Goal: Find specific page/section: Find specific page/section

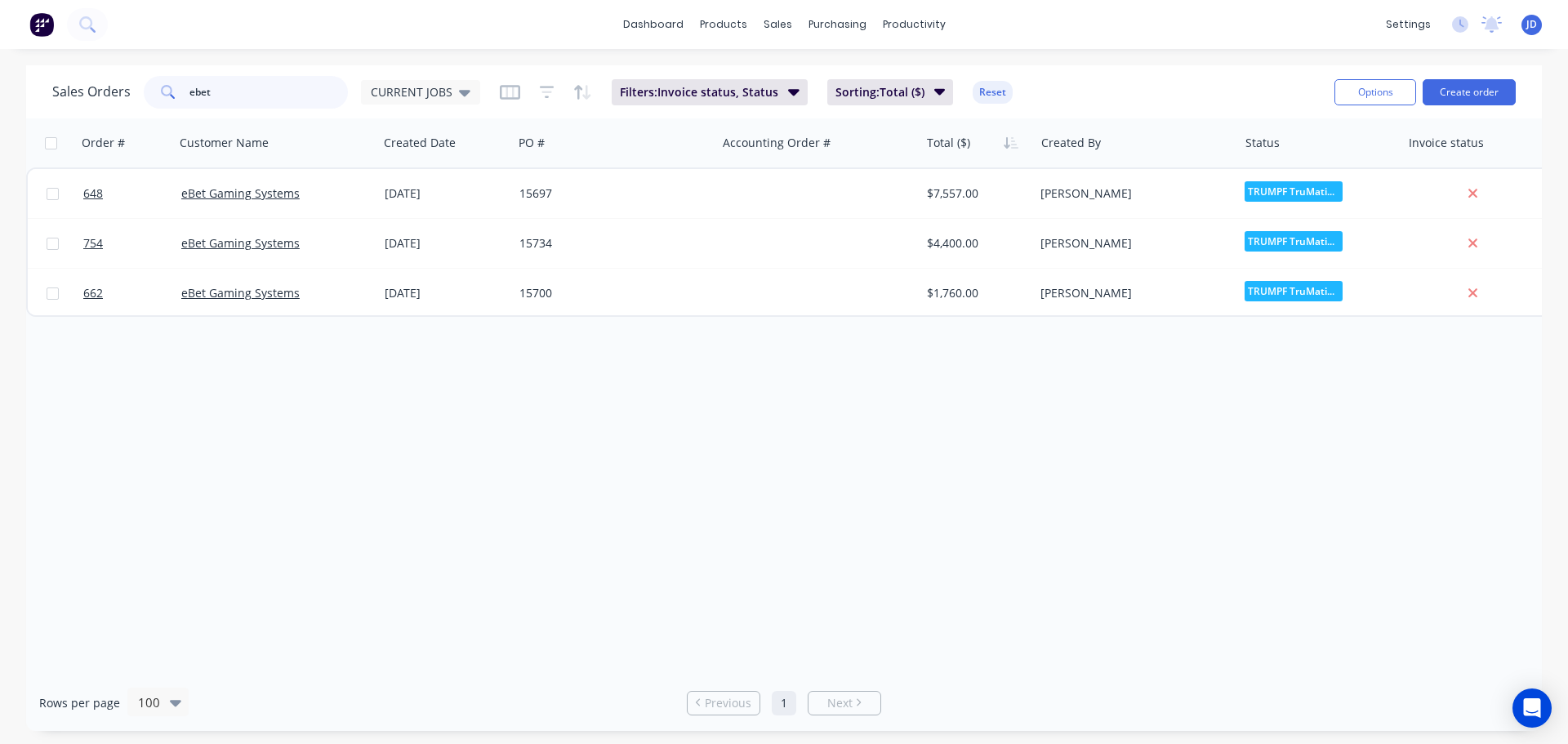
drag, startPoint x: 280, startPoint y: 100, endPoint x: -114, endPoint y: 45, distance: 397.8
click at [0, 45] on html "dashboard products sales purchasing productivity dashboard products Product Cat…" at bounding box center [784, 372] width 1568 height 744
type input "rba"
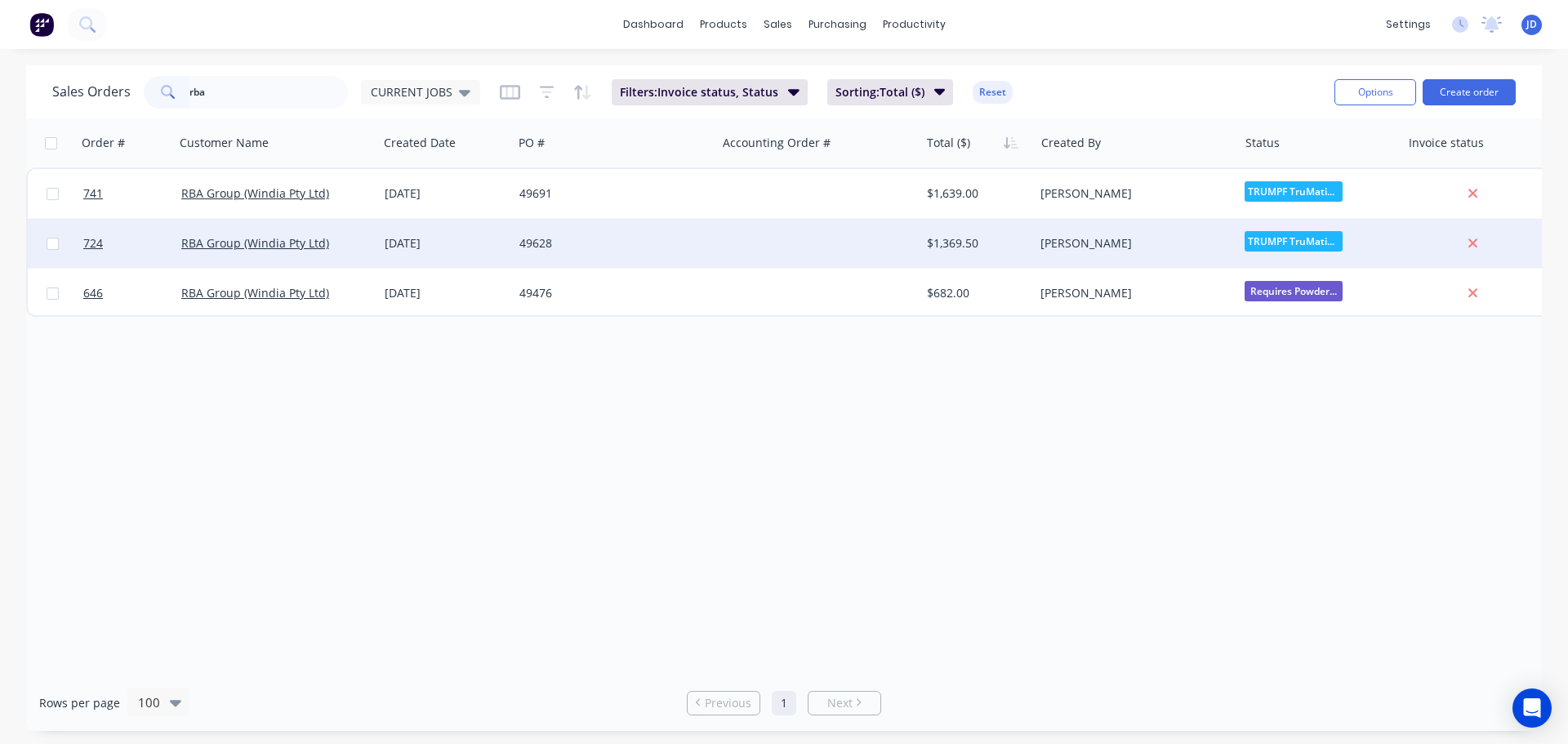
click at [692, 254] on div "49628" at bounding box center [614, 243] width 204 height 49
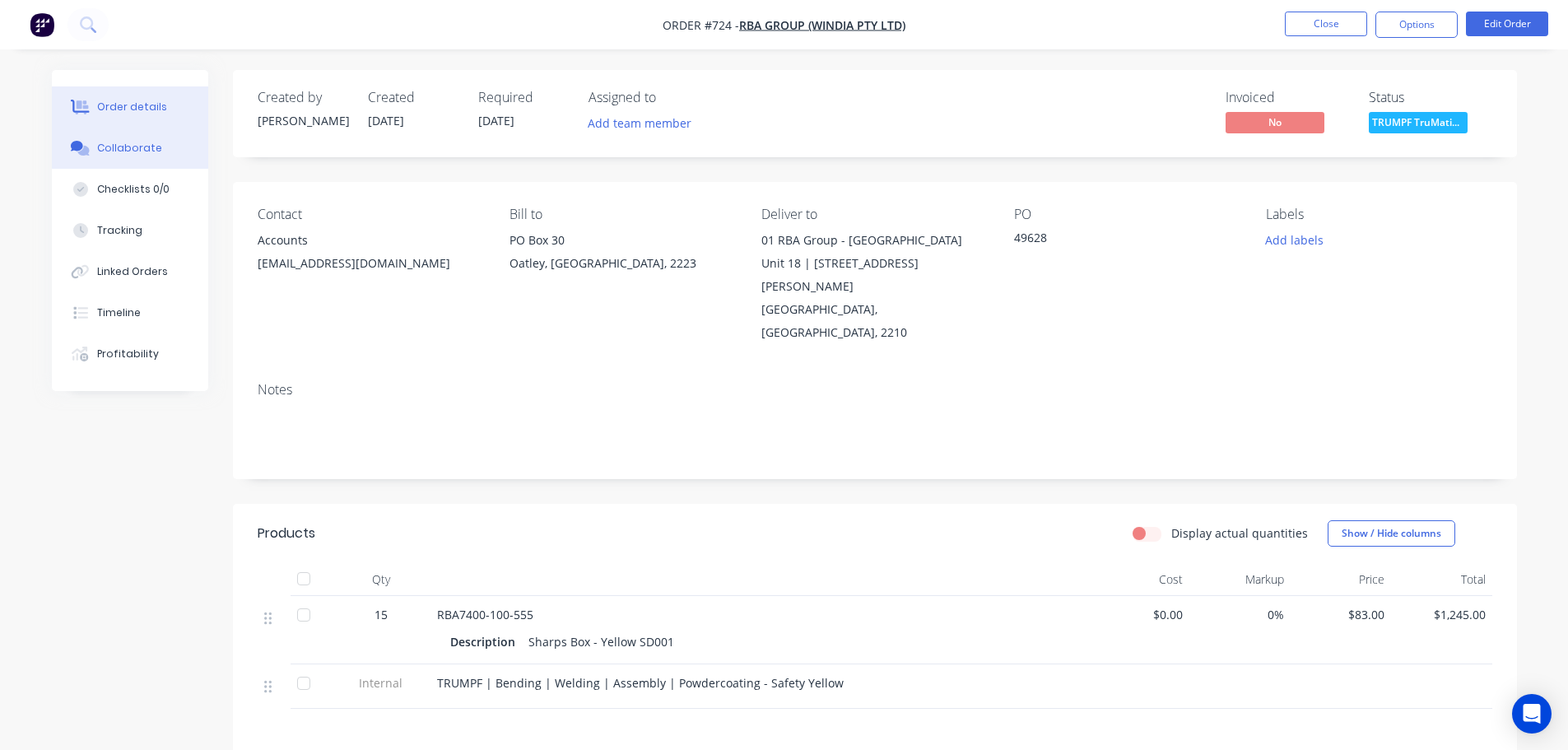
click at [123, 142] on div "Collaborate" at bounding box center [129, 147] width 65 height 14
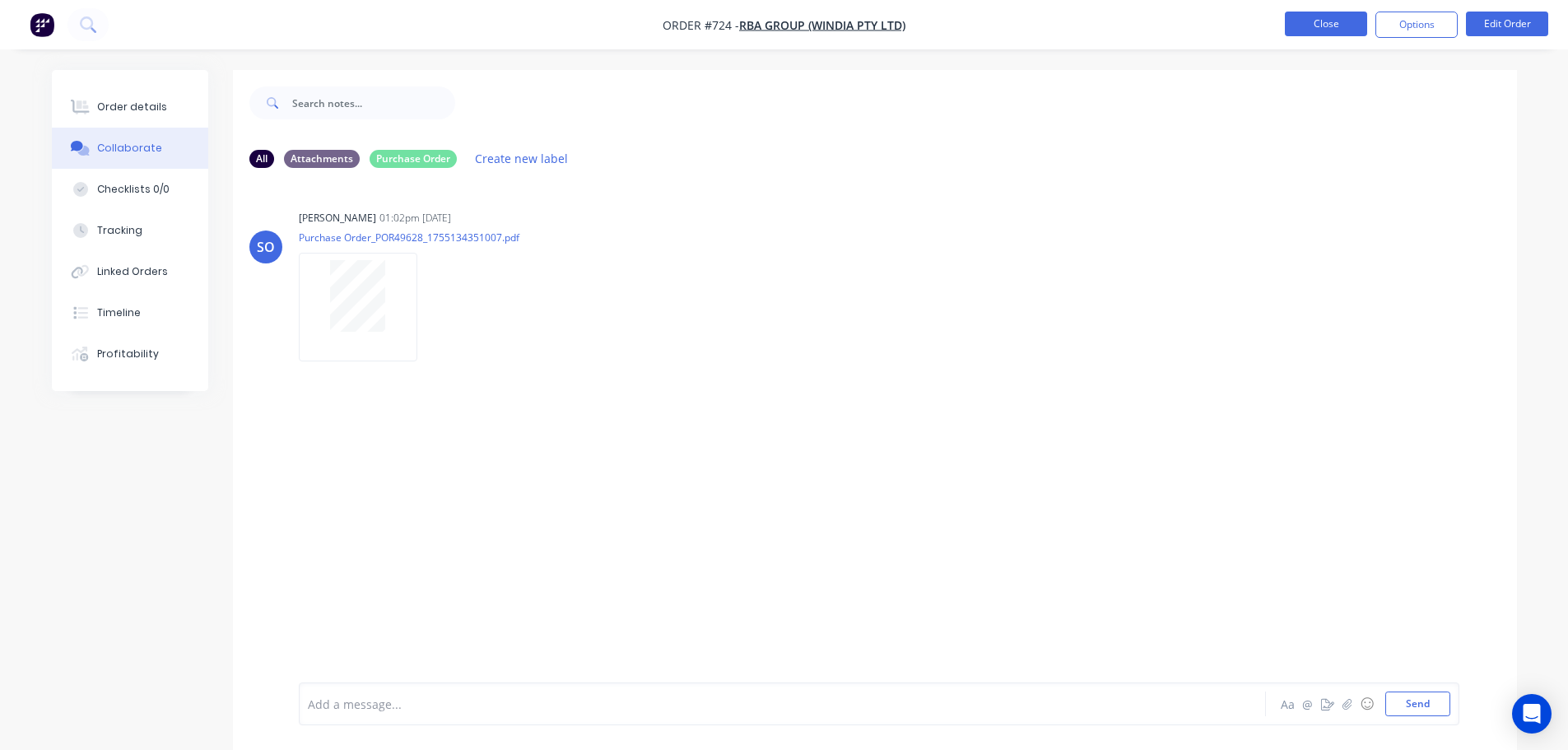
click at [1307, 24] on button "Close" at bounding box center [1326, 24] width 83 height 25
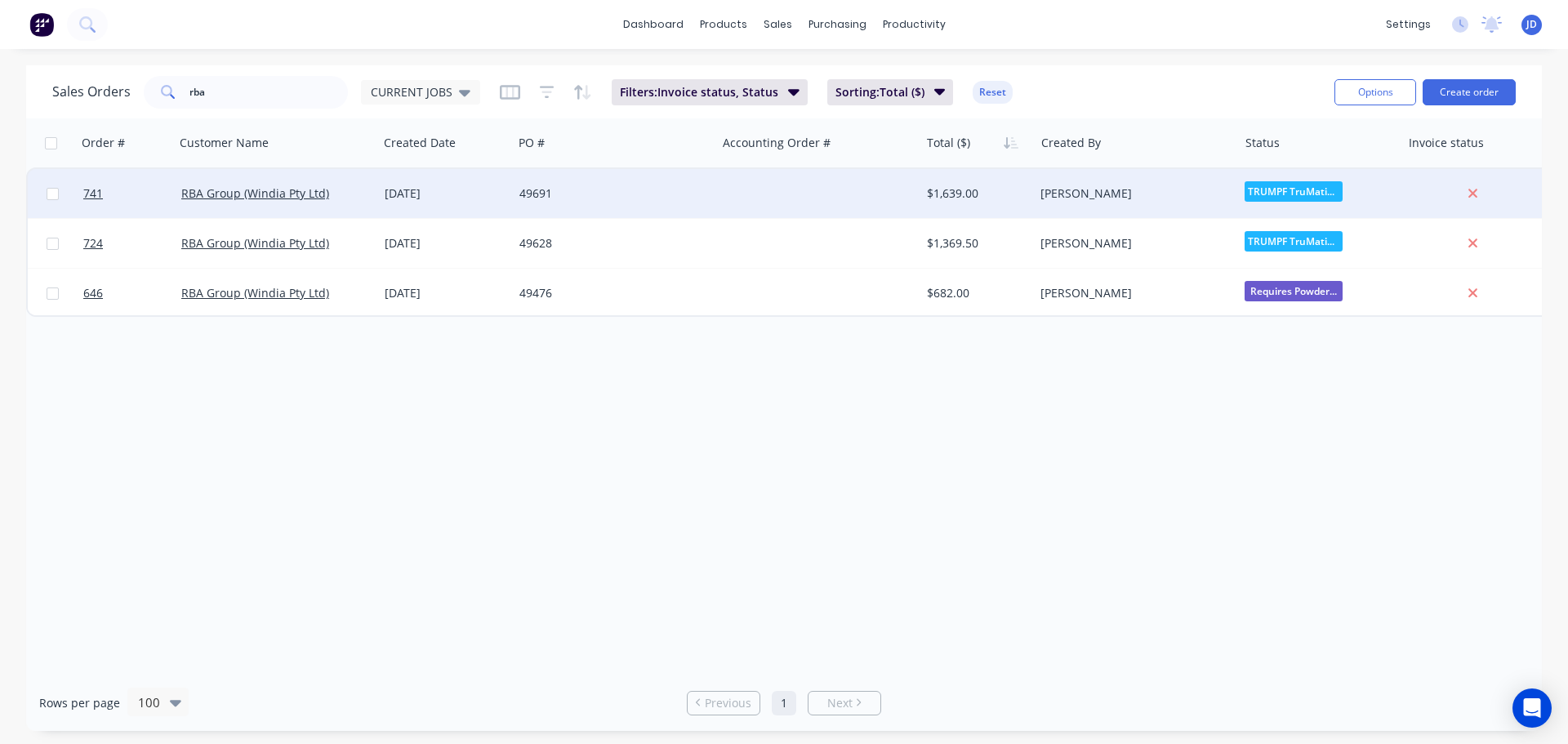
click at [655, 189] on div "49691" at bounding box center [610, 193] width 182 height 16
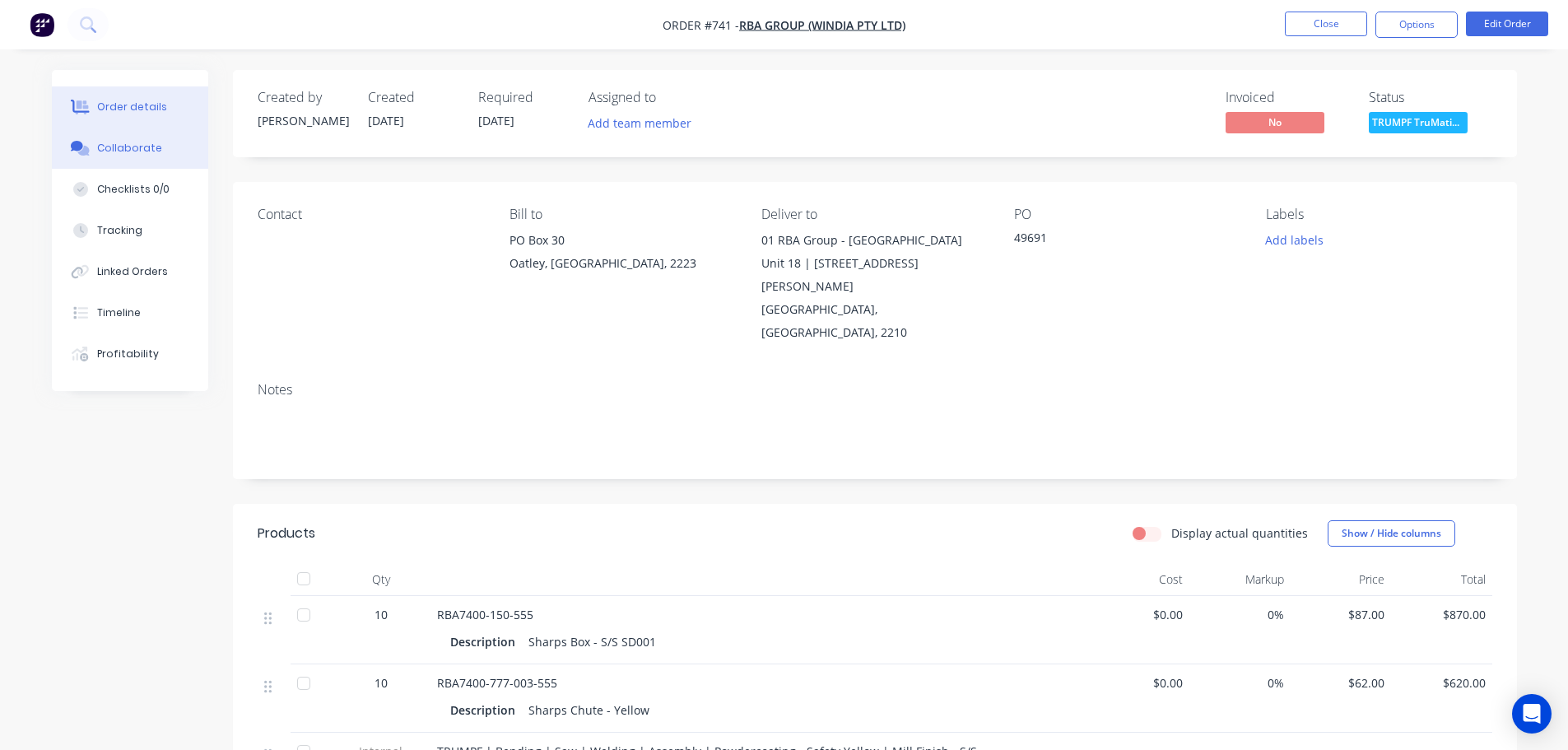
click at [117, 139] on button "Collaborate" at bounding box center [130, 148] width 157 height 41
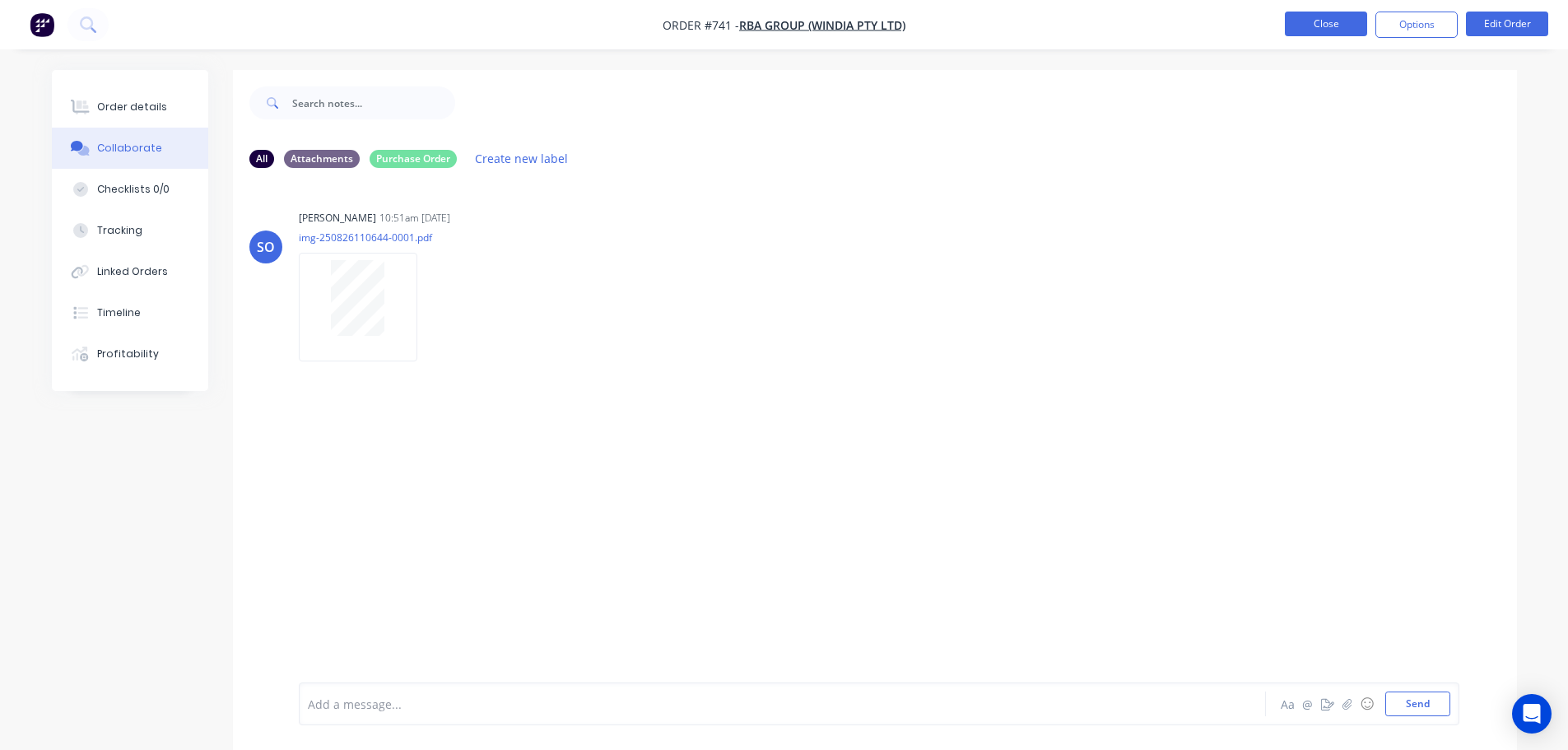
click at [1327, 31] on button "Close" at bounding box center [1326, 24] width 83 height 25
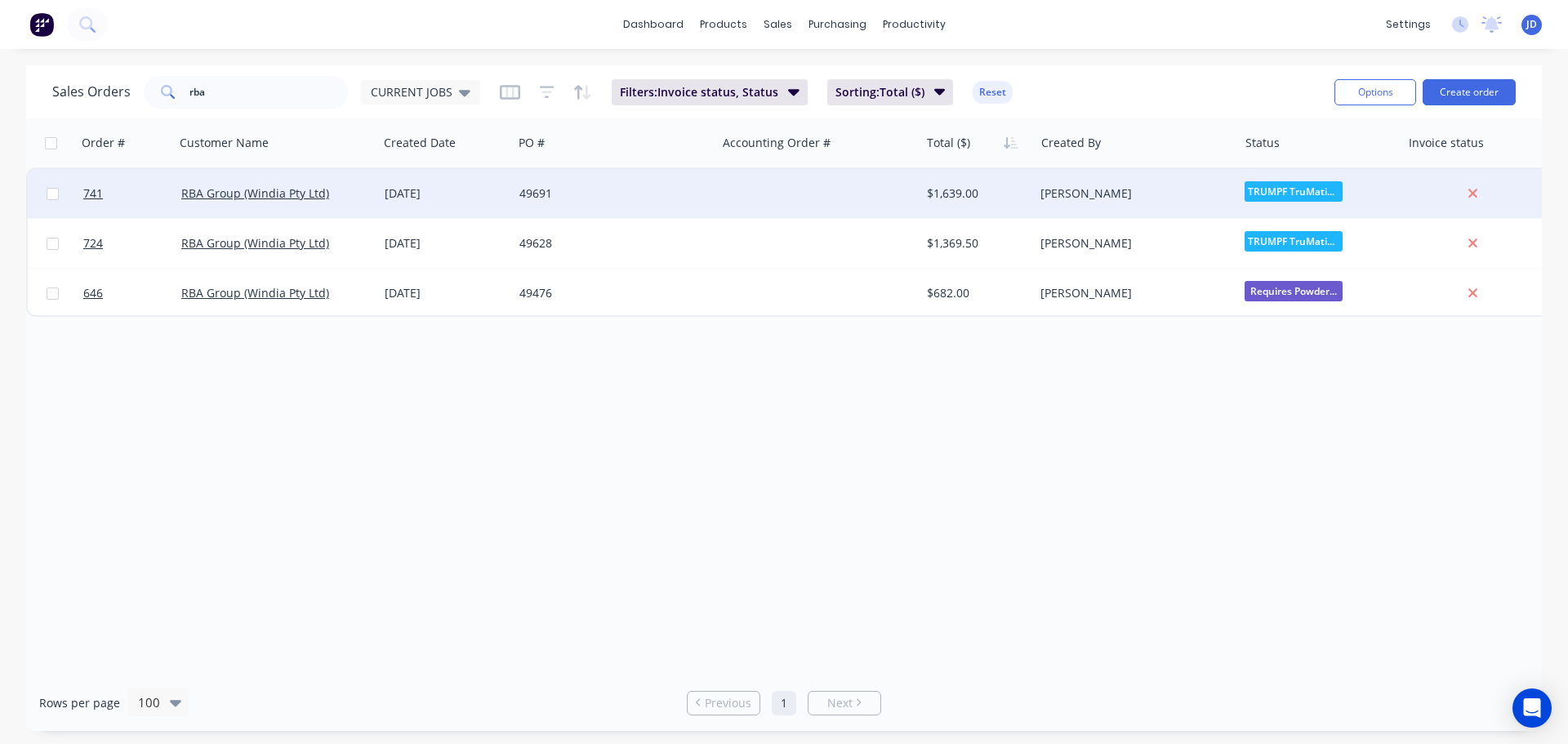
click at [549, 195] on div "49691" at bounding box center [610, 193] width 182 height 16
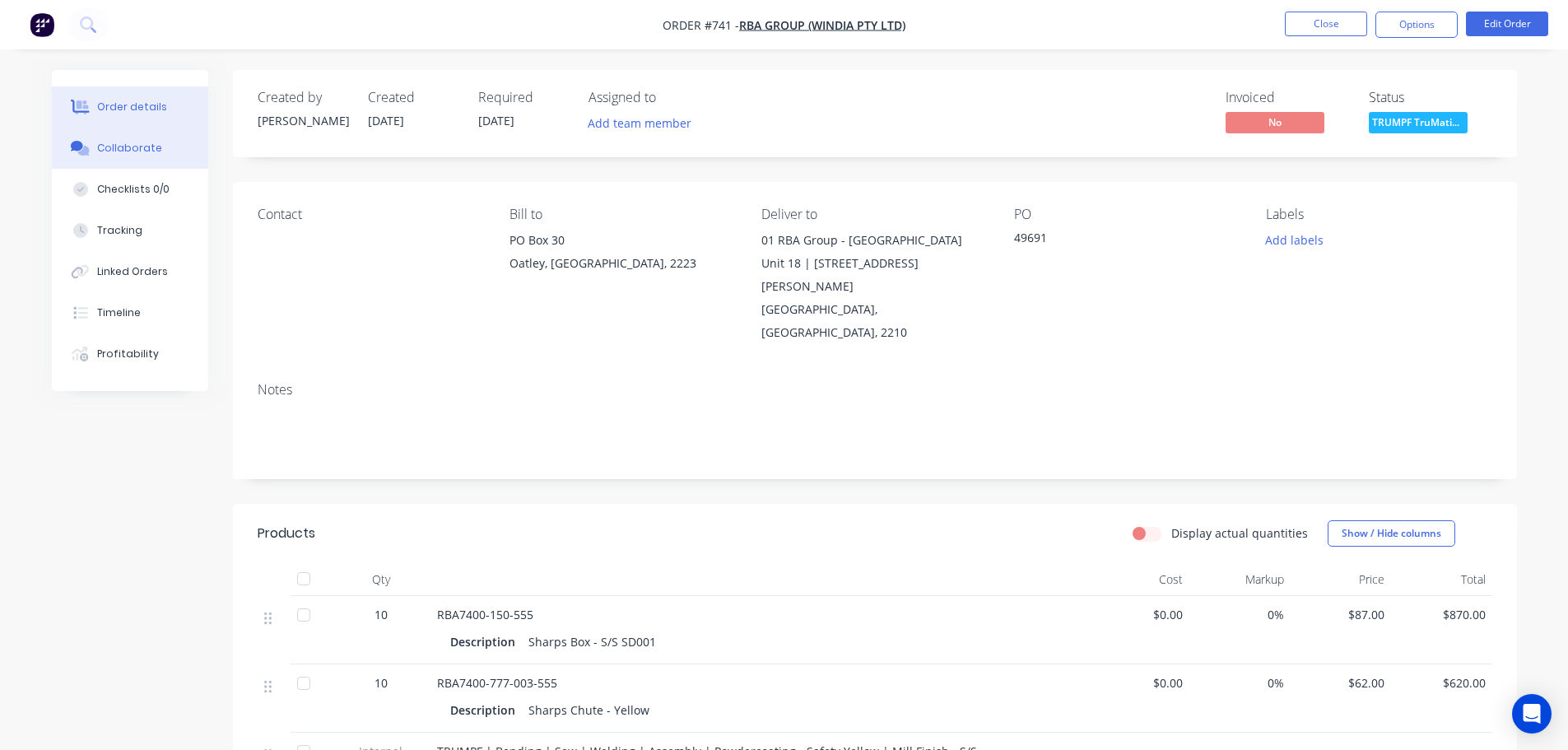
click at [80, 135] on button "Collaborate" at bounding box center [130, 148] width 157 height 41
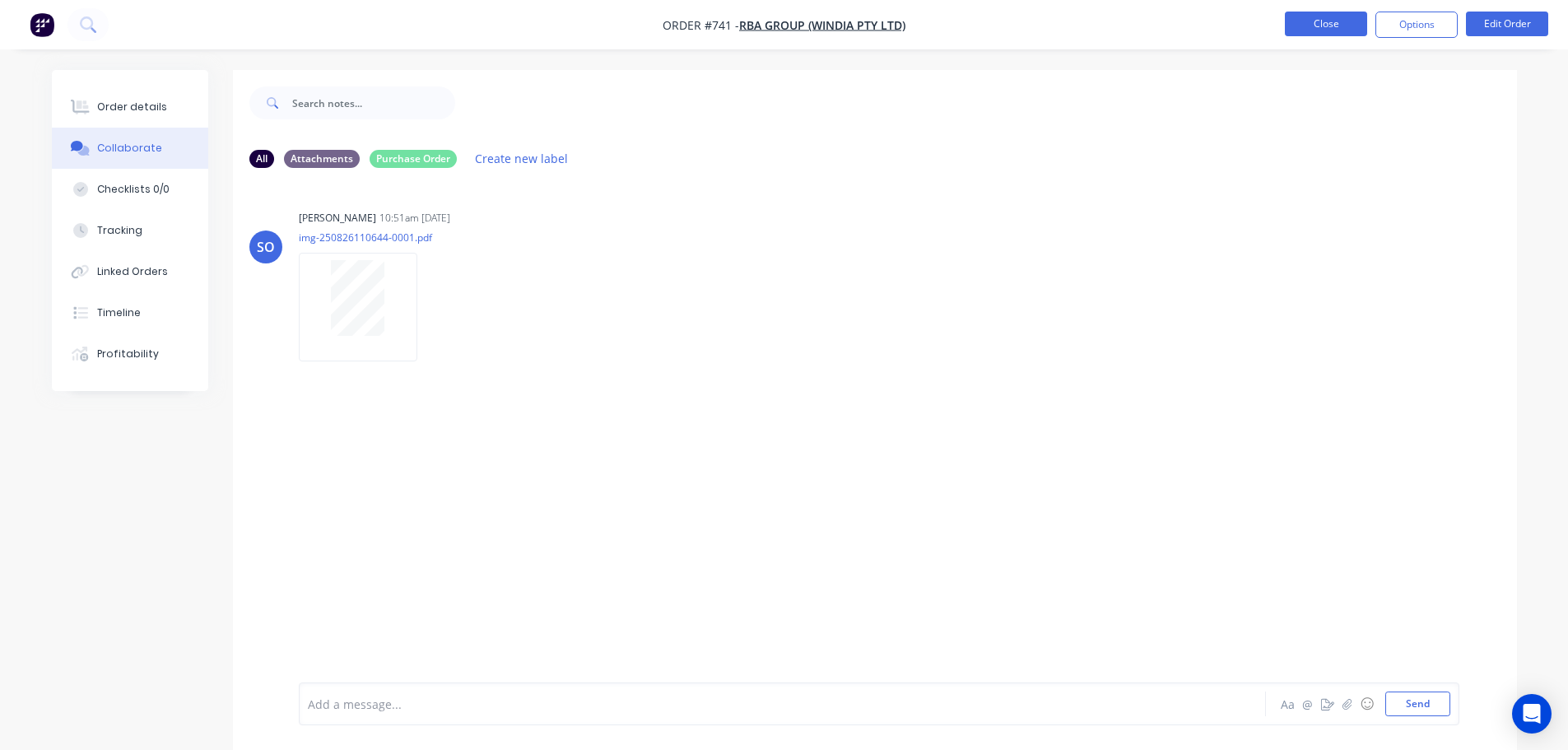
click at [1321, 23] on button "Close" at bounding box center [1326, 24] width 83 height 25
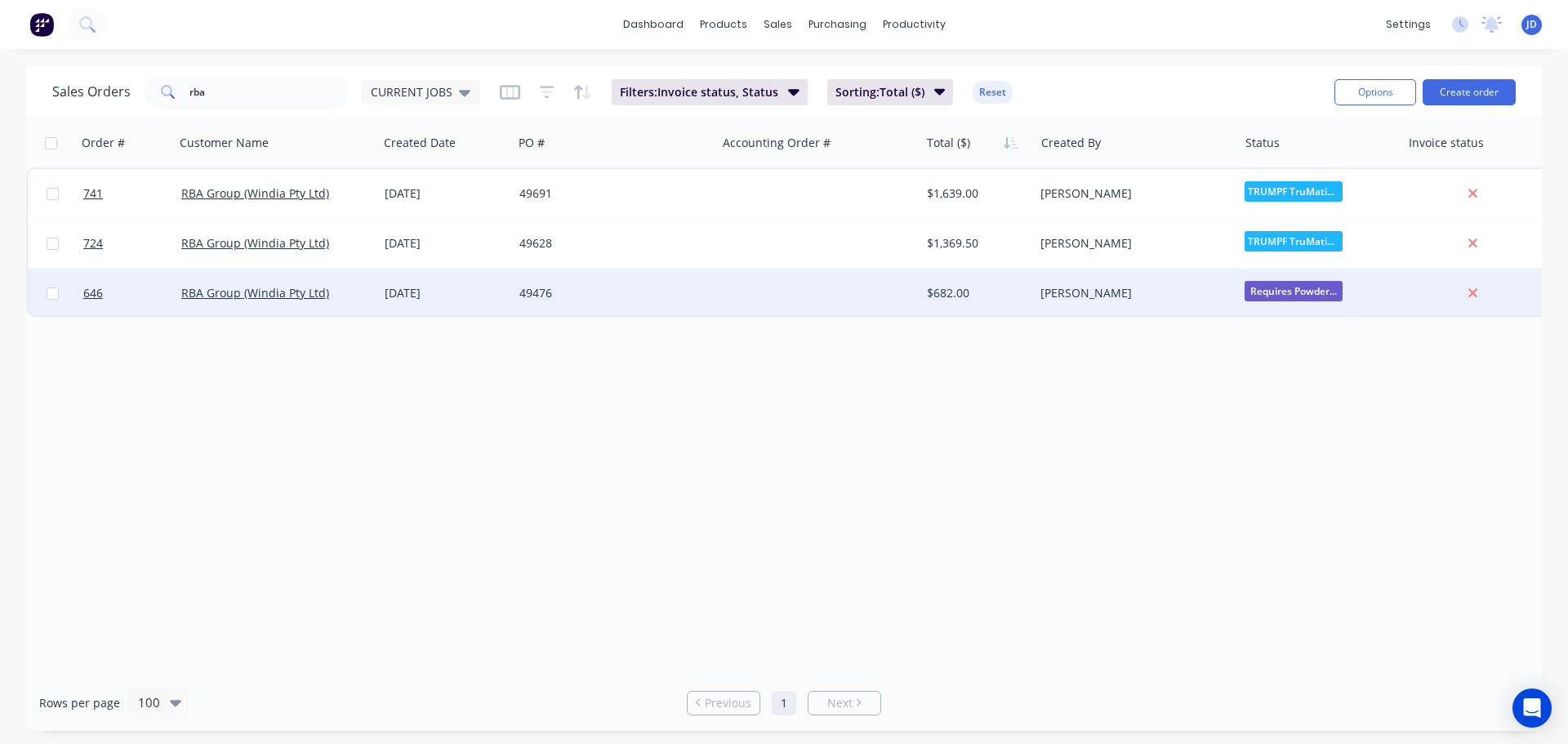
click at [446, 304] on div "[DATE]" at bounding box center [445, 293] width 134 height 49
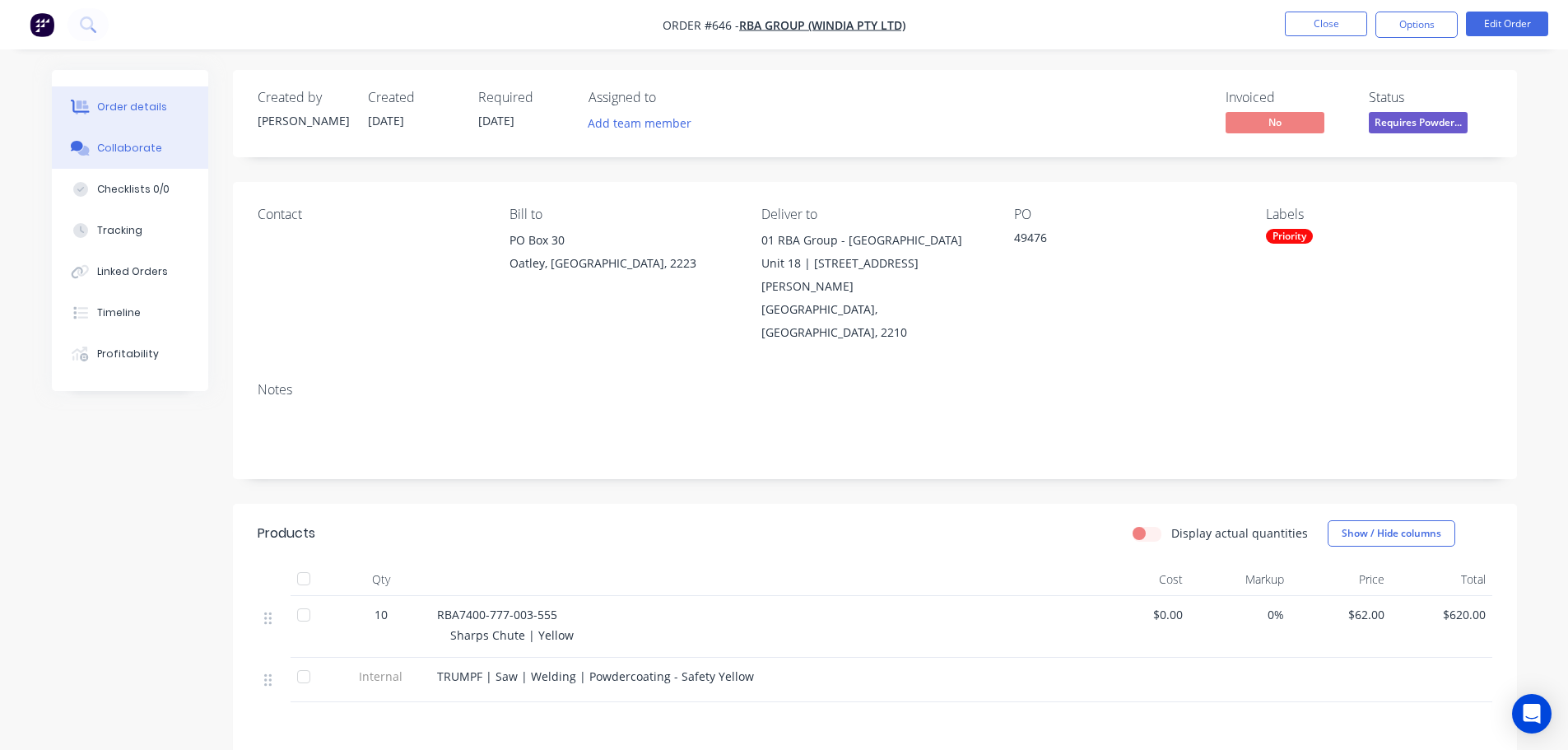
click at [135, 145] on div "Collaborate" at bounding box center [129, 147] width 65 height 14
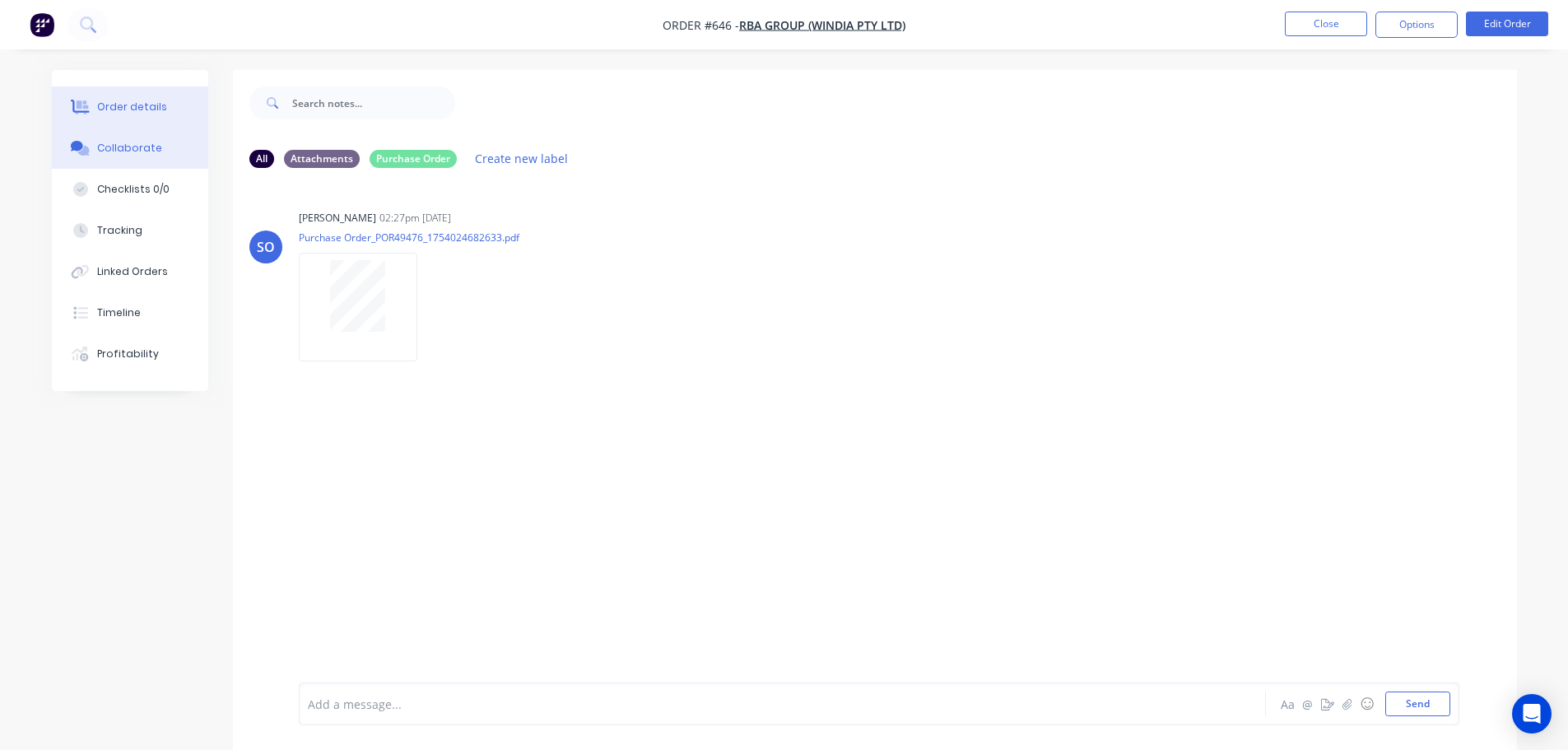
drag, startPoint x: 128, startPoint y: 127, endPoint x: 139, endPoint y: 118, distance: 14.2
click at [129, 125] on button "Order details" at bounding box center [130, 106] width 157 height 41
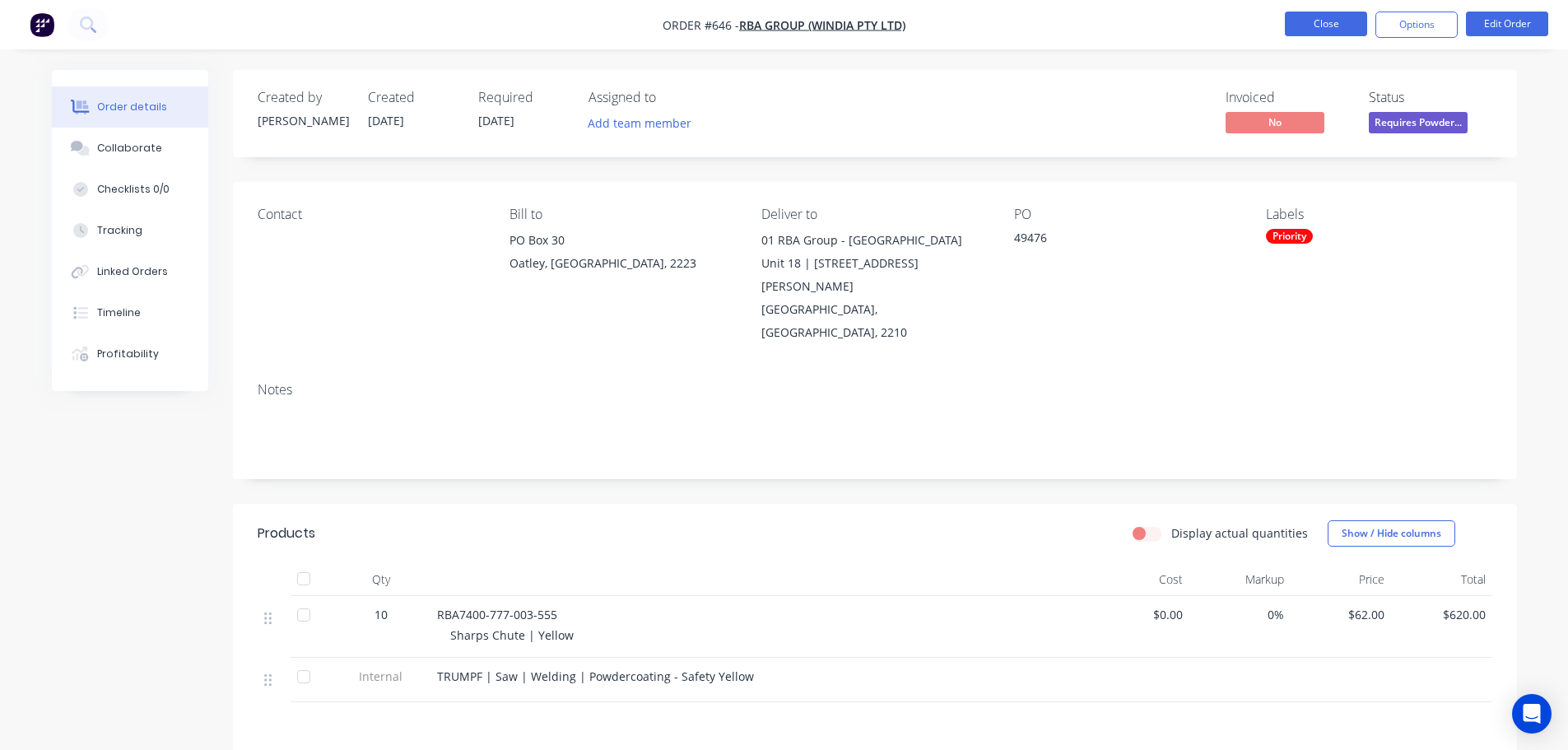
click at [1318, 18] on button "Close" at bounding box center [1326, 24] width 83 height 25
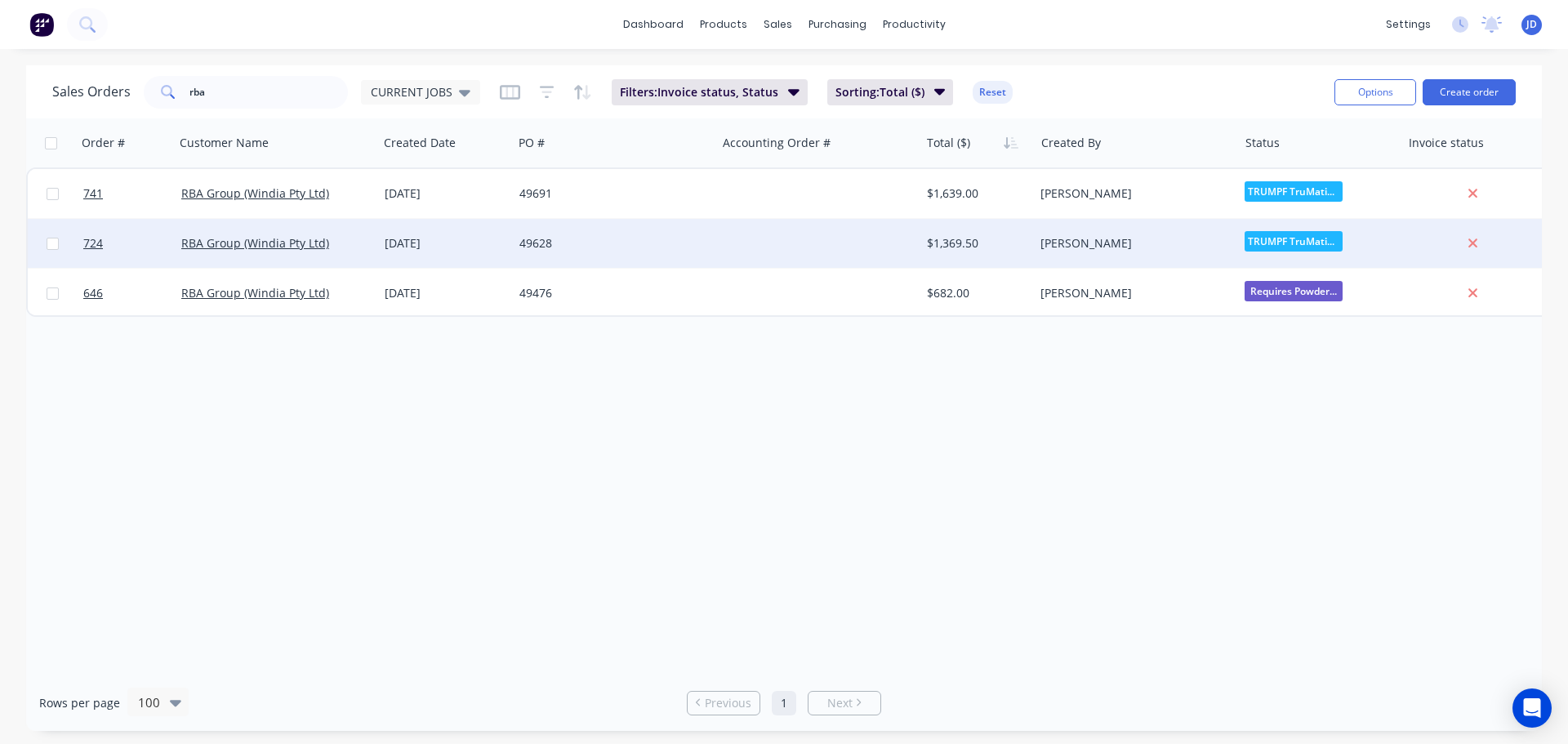
click at [585, 247] on div "49628" at bounding box center [610, 242] width 182 height 16
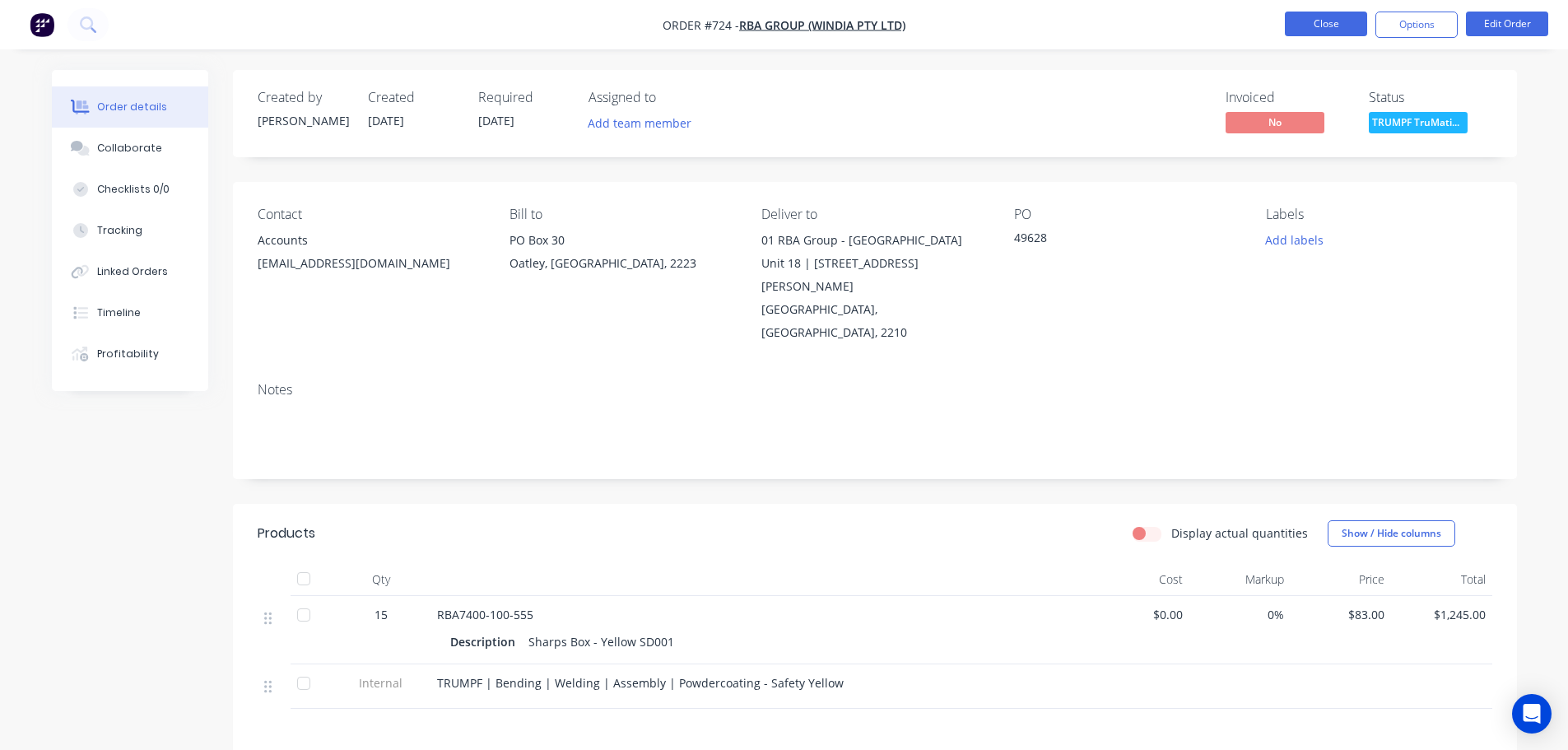
click at [1327, 35] on button "Close" at bounding box center [1326, 24] width 83 height 25
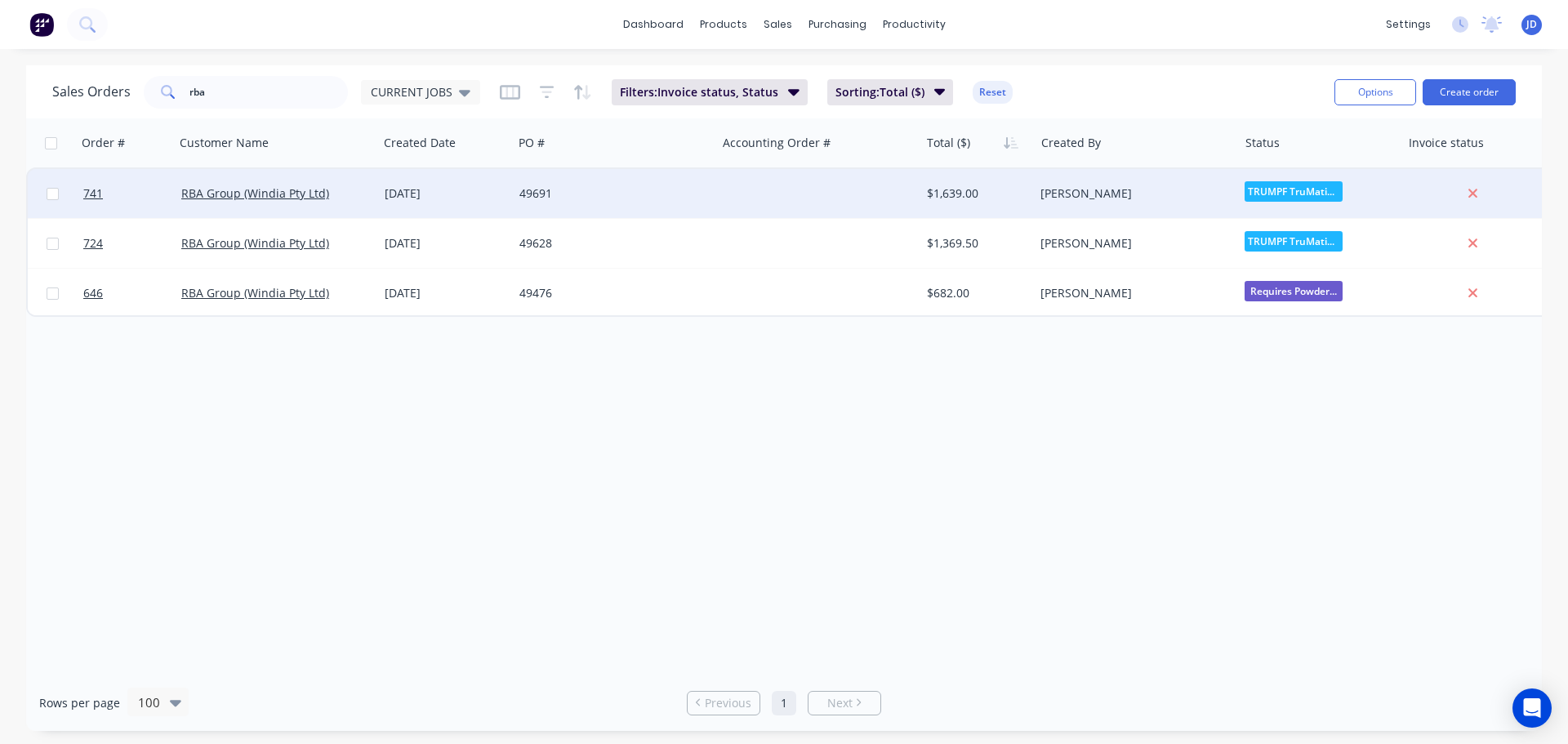
click at [667, 197] on div "49691" at bounding box center [610, 193] width 182 height 16
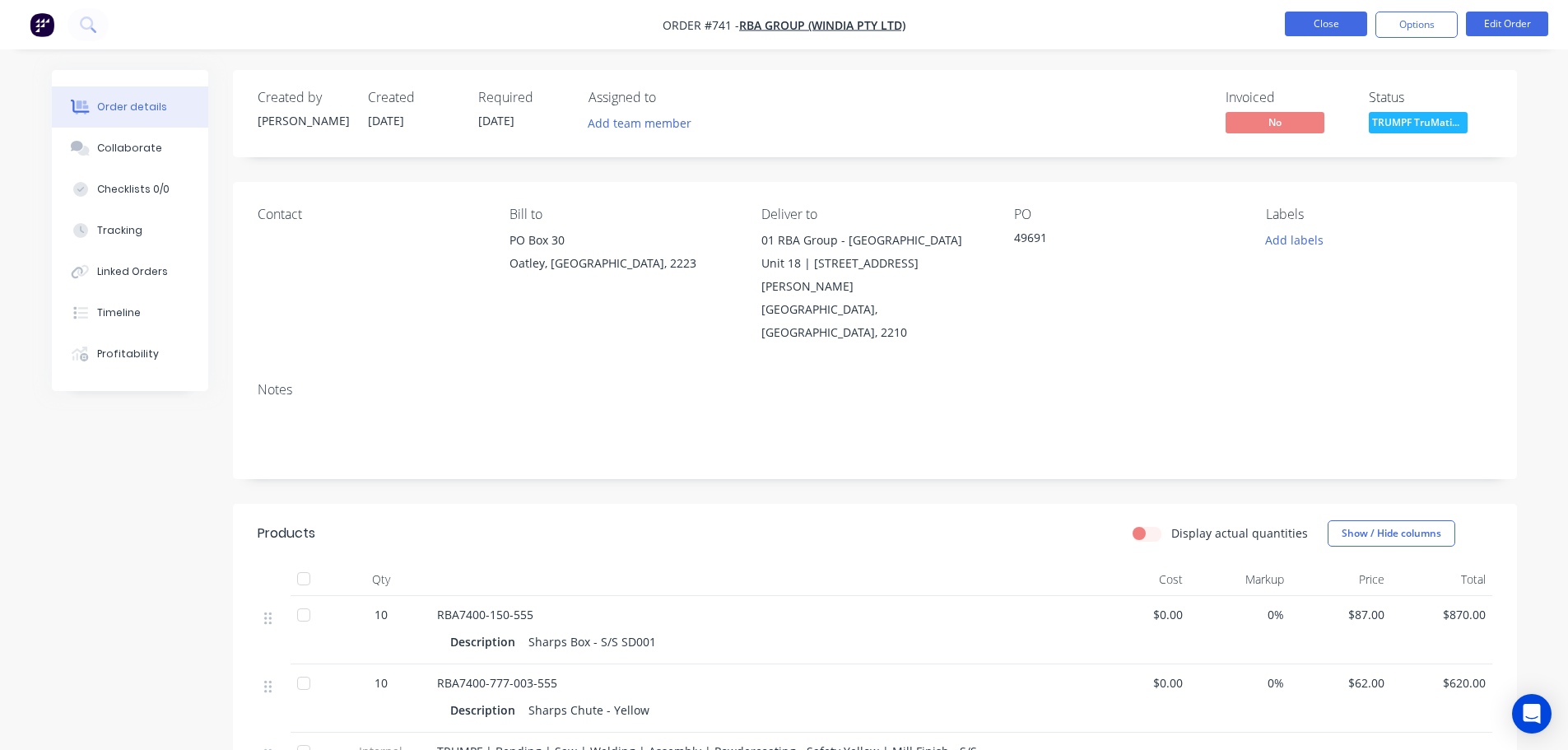
click at [1296, 25] on button "Close" at bounding box center [1326, 24] width 83 height 25
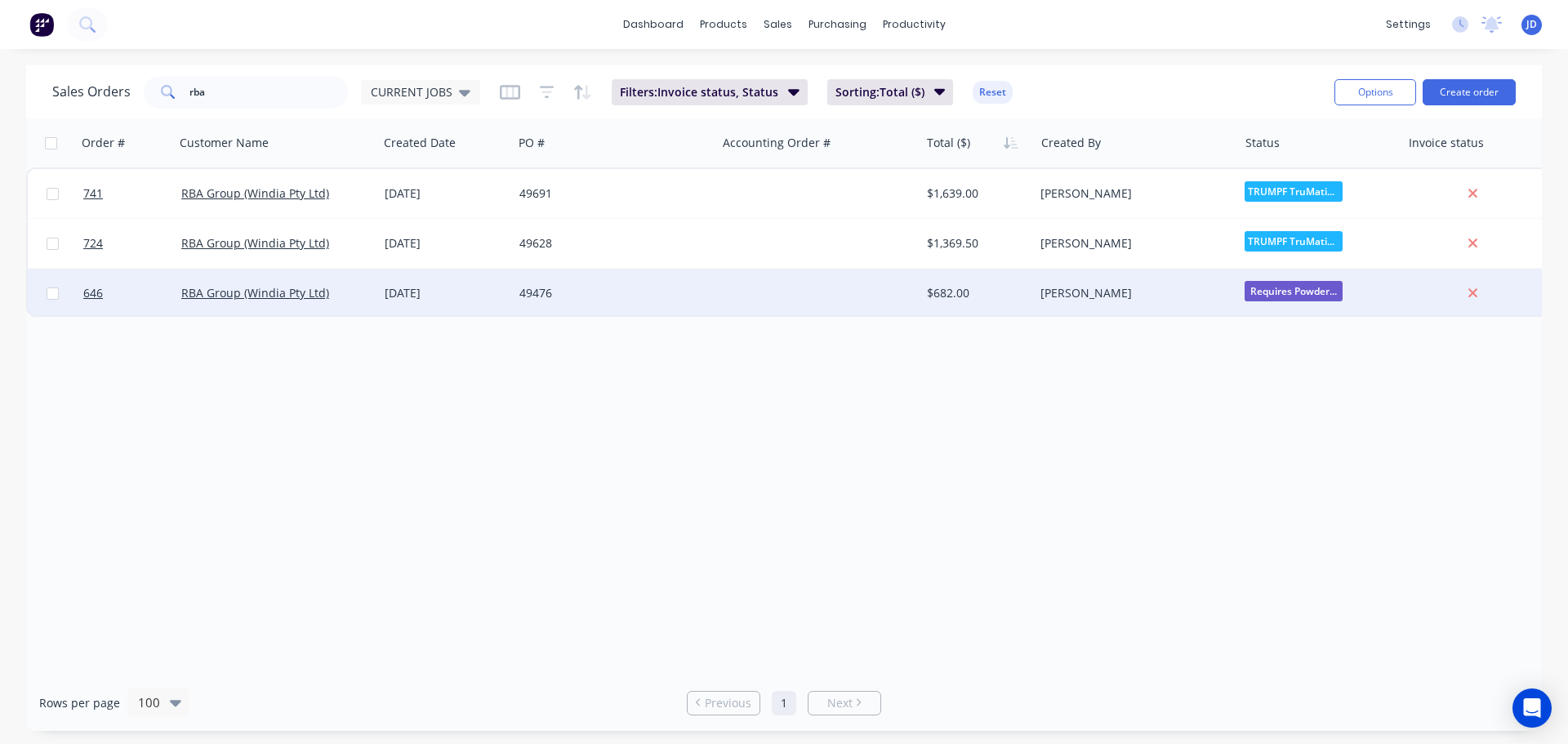
click at [1312, 294] on span "Requires Powder..." at bounding box center [1293, 291] width 98 height 20
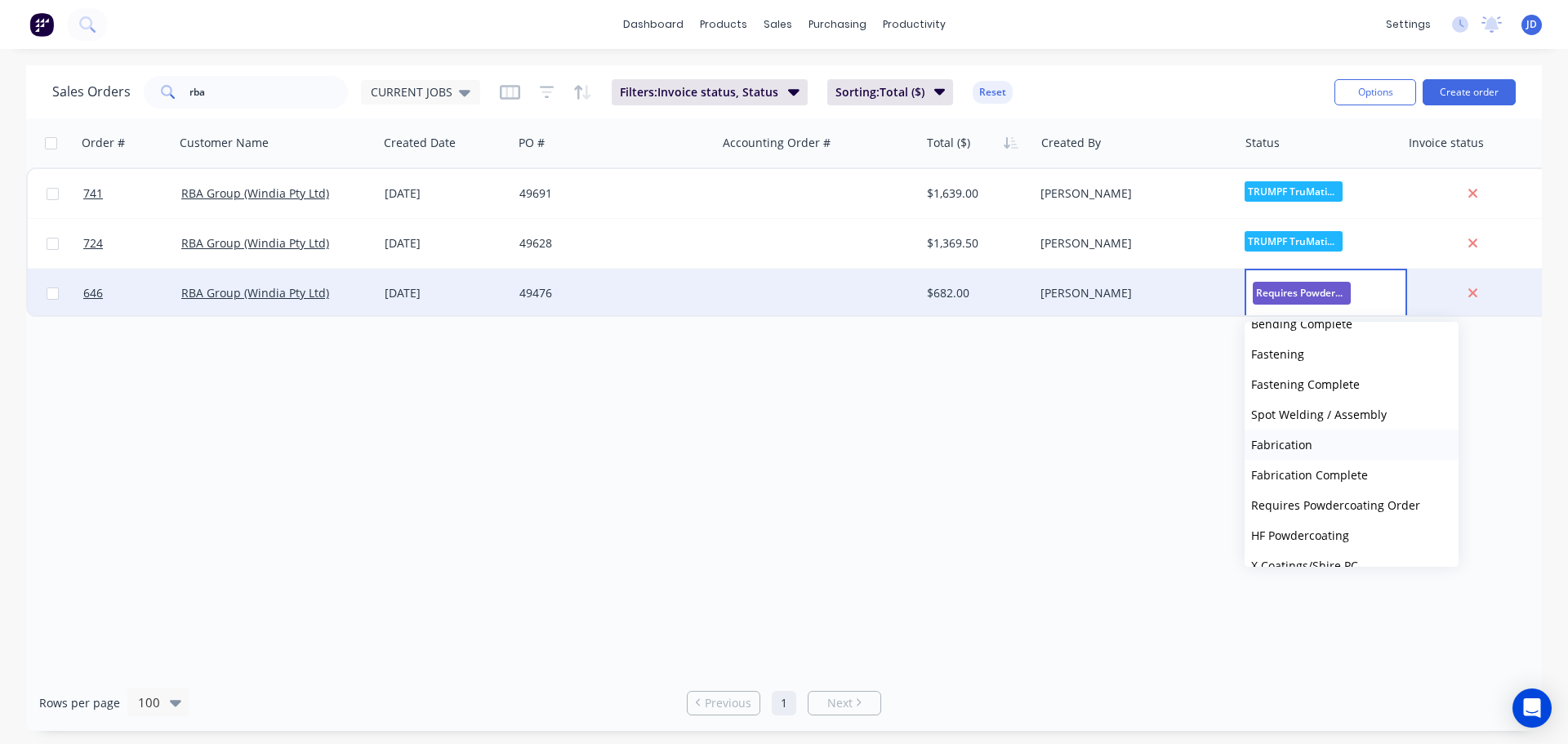
scroll to position [653, 0]
click at [1331, 360] on span "HF Powdercoating" at bounding box center [1300, 355] width 98 height 15
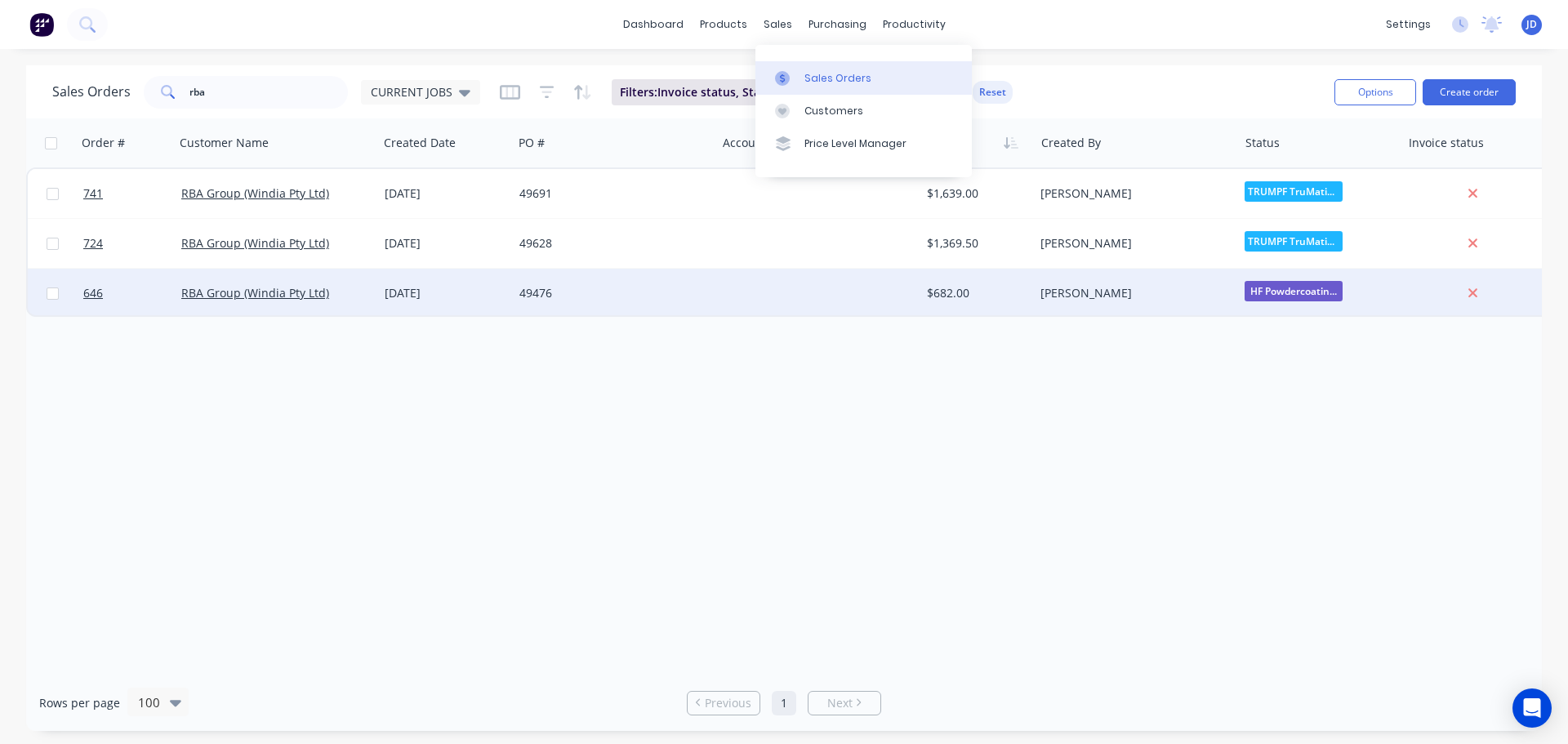
click at [784, 71] on icon at bounding box center [781, 78] width 14 height 14
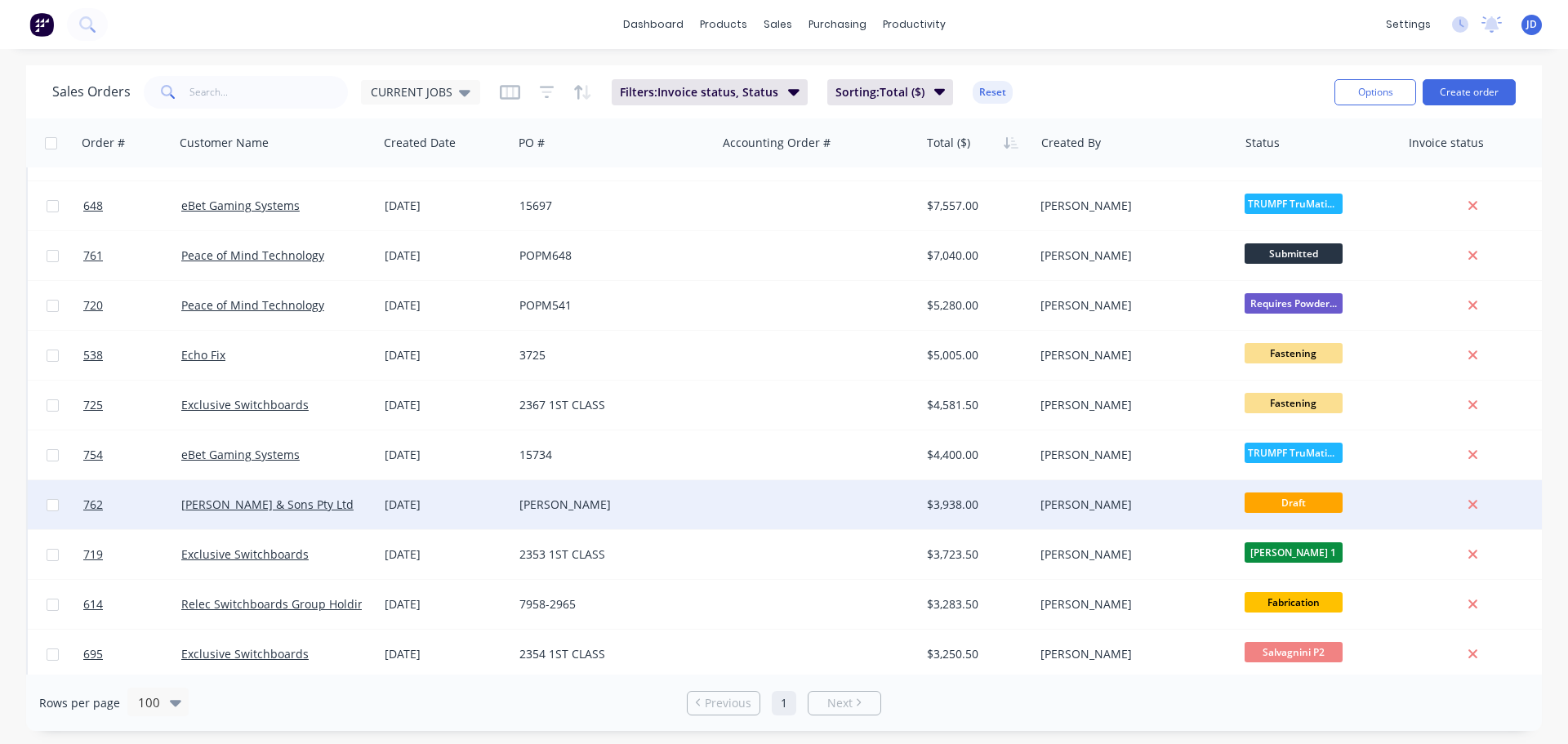
scroll to position [245, 0]
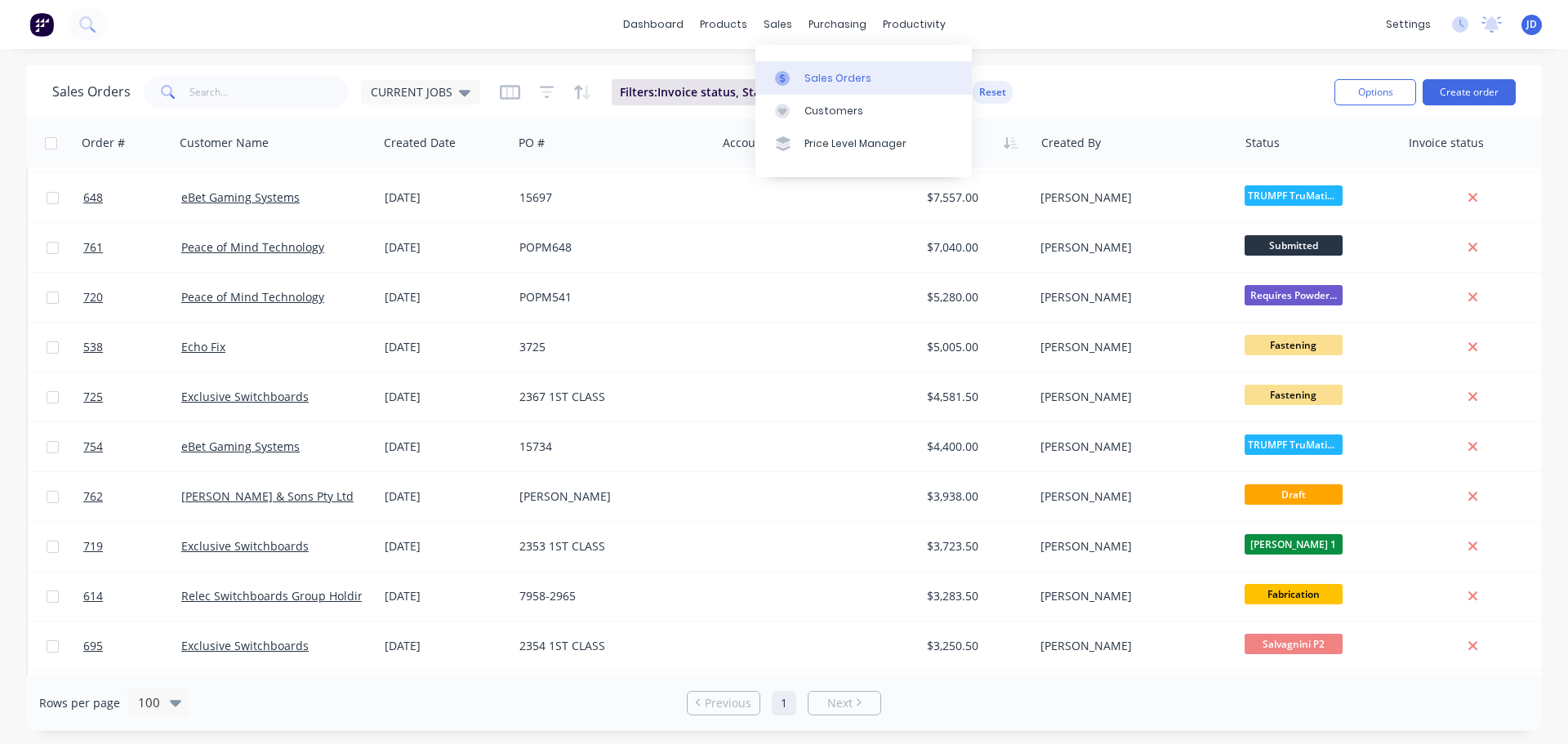
click at [811, 83] on div "Sales Orders" at bounding box center [837, 78] width 67 height 14
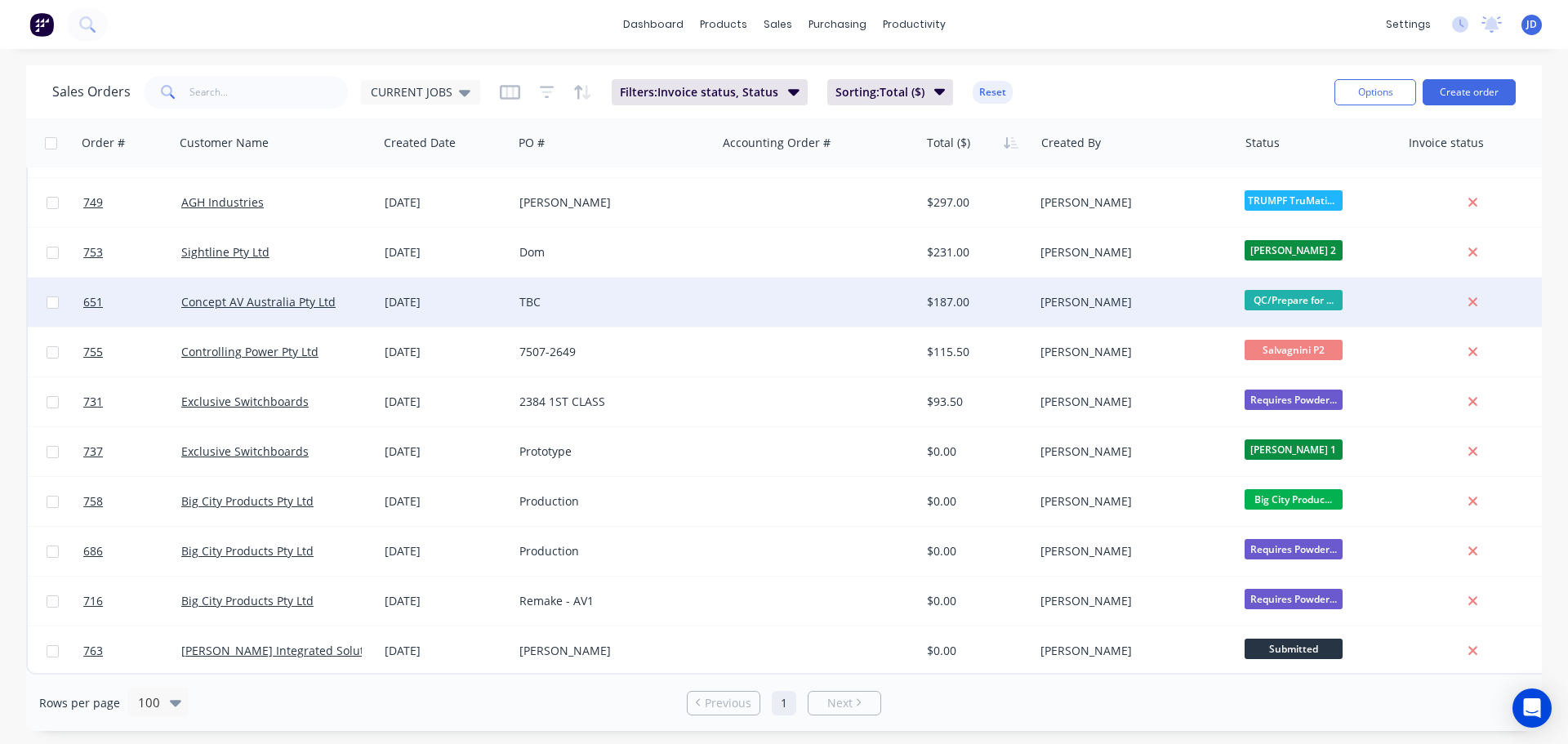
scroll to position [2788, 0]
